Goal: Transaction & Acquisition: Subscribe to service/newsletter

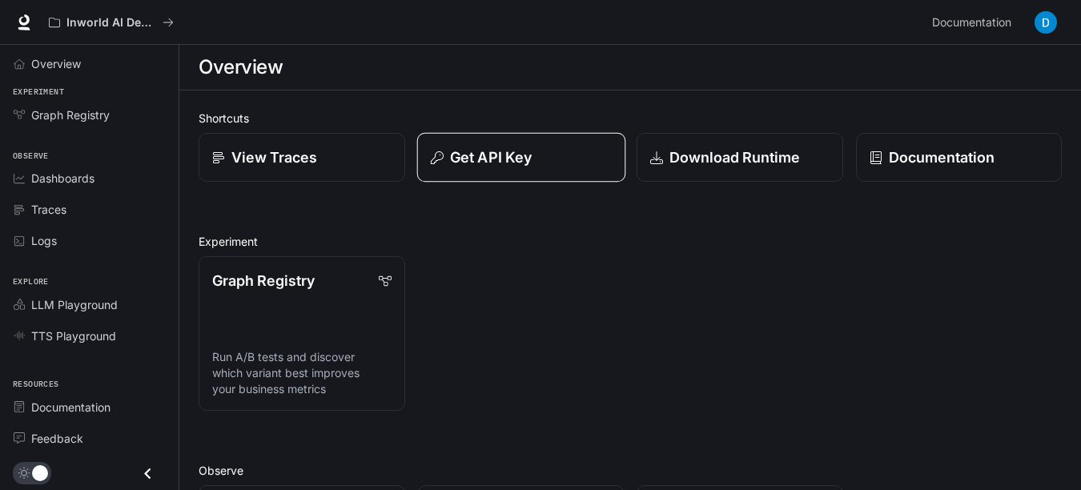
click at [507, 156] on p "Get API Key" at bounding box center [491, 157] width 82 height 22
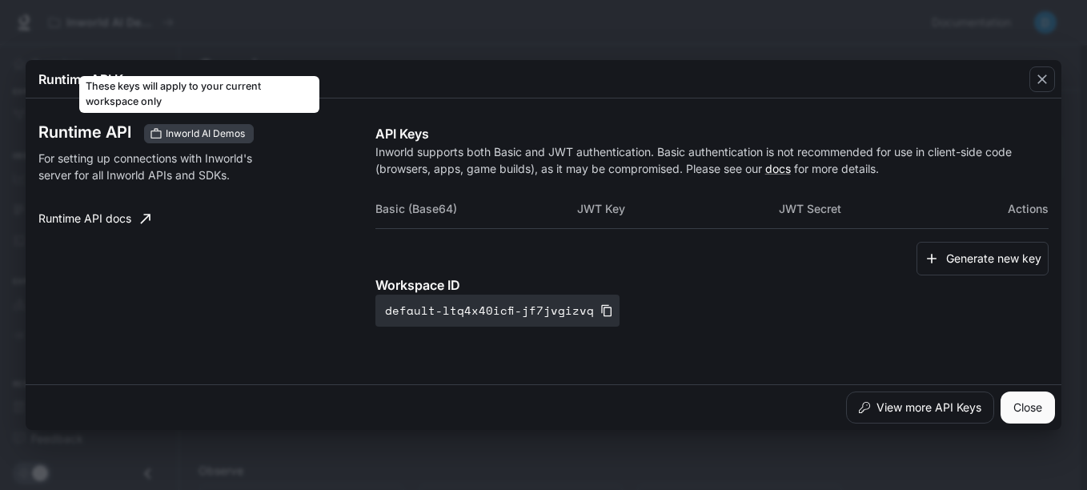
click at [224, 131] on span "Inworld AI Demos" at bounding box center [205, 133] width 92 height 14
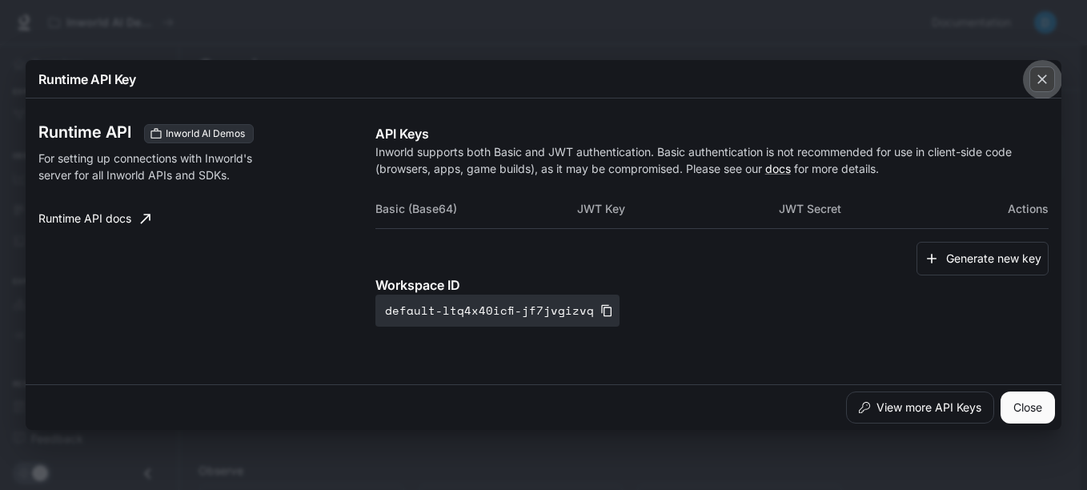
click at [1037, 79] on icon "button" at bounding box center [1042, 79] width 16 height 16
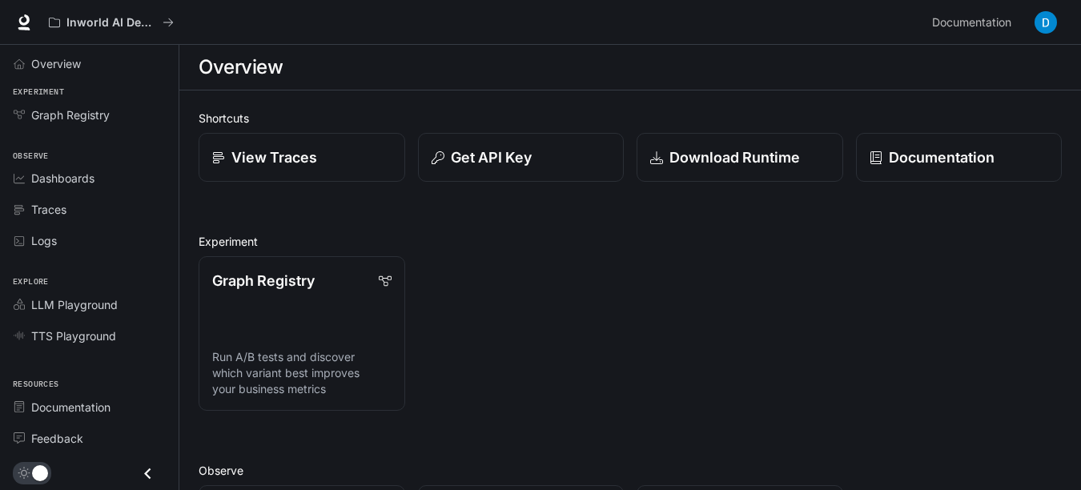
click at [1040, 21] on img "button" at bounding box center [1045, 22] width 22 height 22
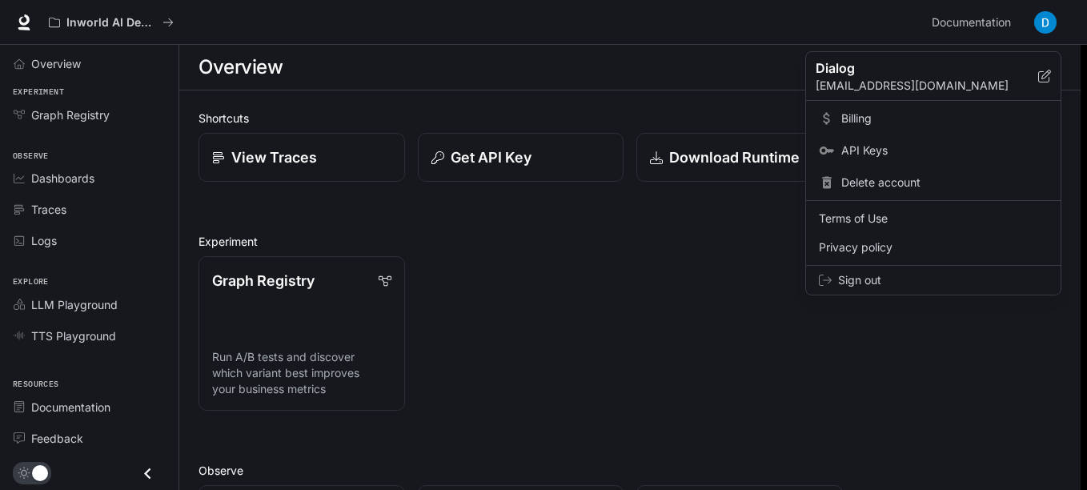
click at [850, 119] on span "Billing" at bounding box center [944, 118] width 207 height 16
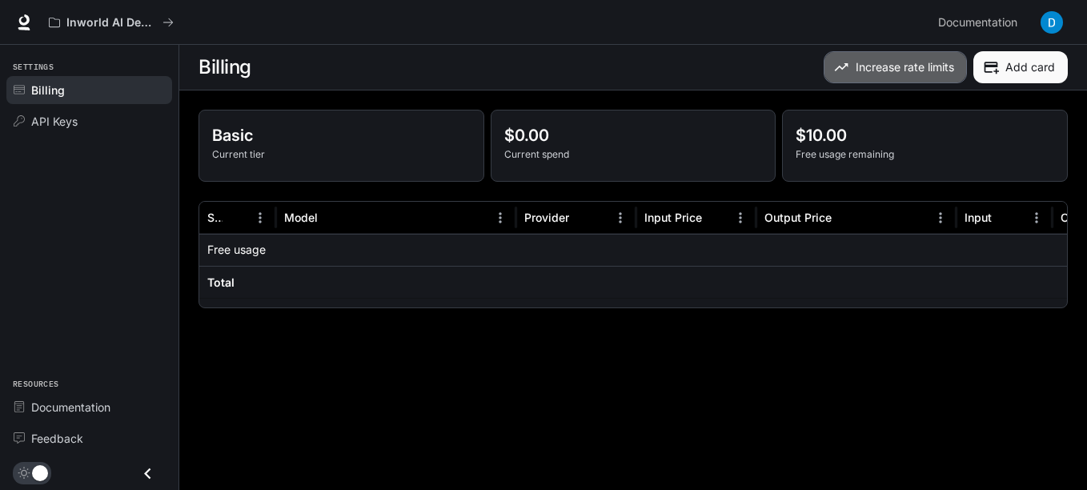
click at [917, 68] on button "Increase rate limits" at bounding box center [895, 67] width 143 height 32
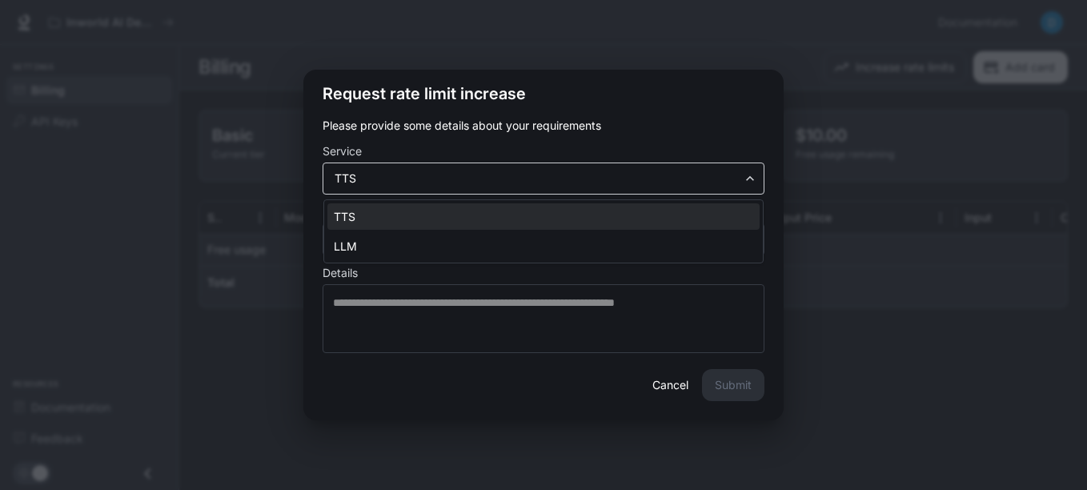
click at [501, 184] on body "Skip to main content Inworld AI Demos Documentation Documentation Portal Settin…" at bounding box center [543, 245] width 1087 height 490
click at [501, 184] on div at bounding box center [543, 245] width 1087 height 490
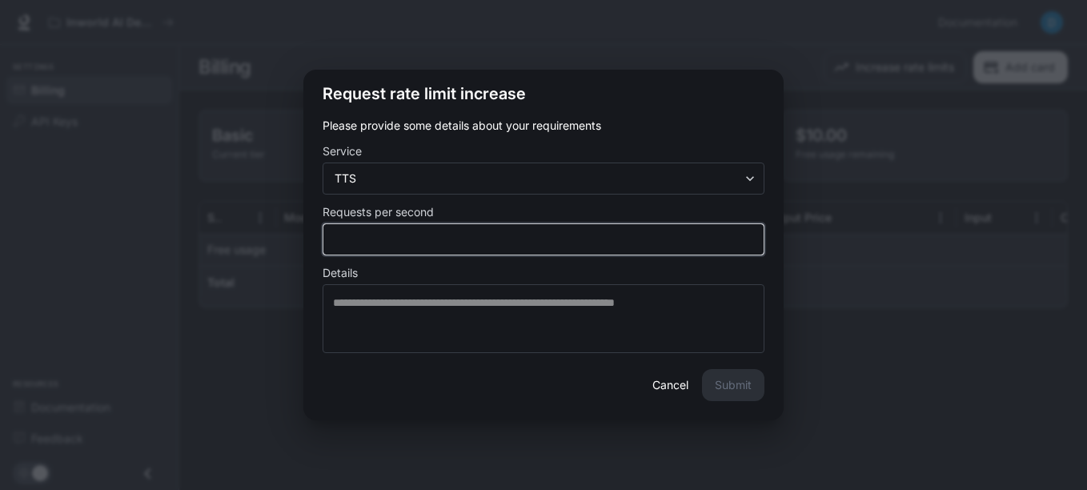
click at [462, 241] on input "*" at bounding box center [543, 239] width 440 height 16
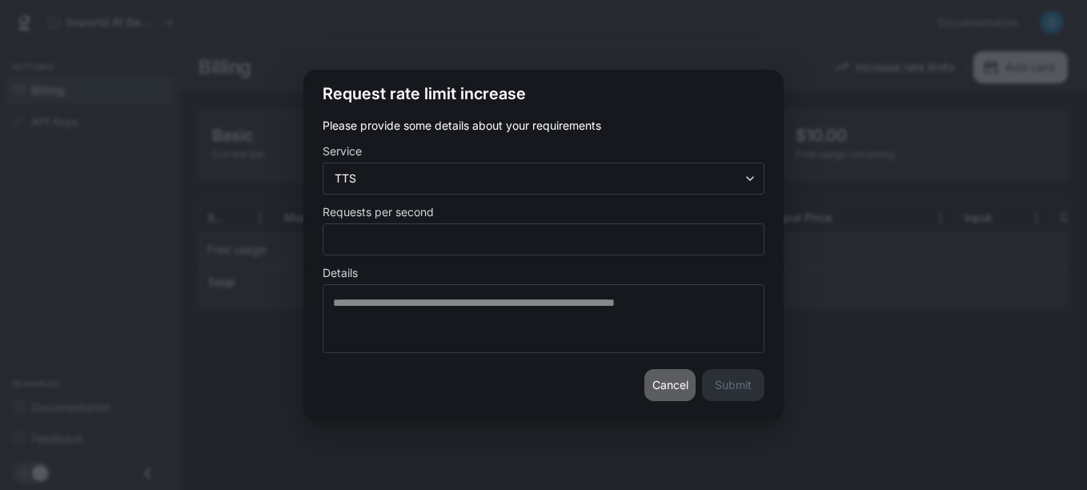
click at [662, 392] on button "Cancel" at bounding box center [669, 385] width 51 height 32
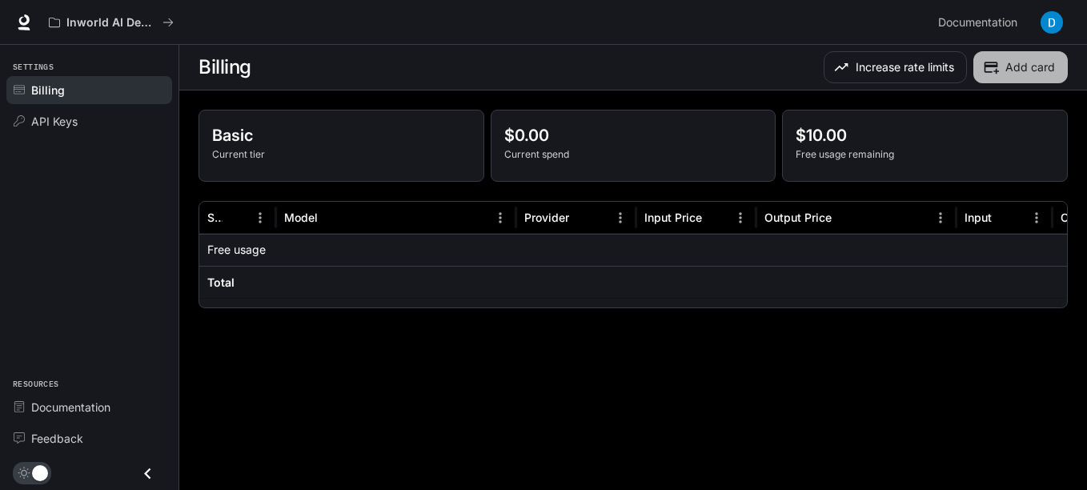
click at [1021, 69] on button "Add card" at bounding box center [1020, 67] width 94 height 32
